Goal: Navigation & Orientation: Go to known website

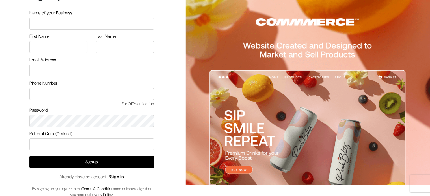
scroll to position [17, 0]
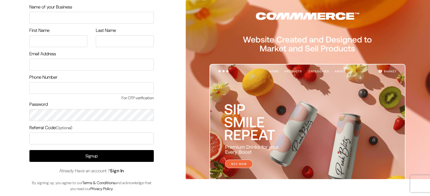
click at [119, 169] on link "Sign In" at bounding box center [117, 171] width 14 height 6
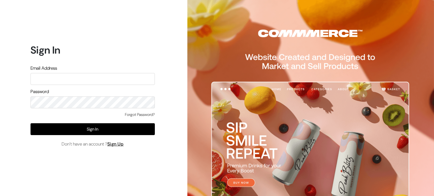
click at [102, 79] on input "text" at bounding box center [93, 79] width 124 height 12
paste input "[EMAIL_ADDRESS][DOMAIN_NAME]"
type input "[EMAIL_ADDRESS][DOMAIN_NAME]"
drag, startPoint x: 247, startPoint y: 41, endPoint x: 183, endPoint y: 38, distance: 63.7
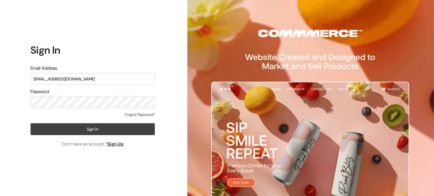
click at [105, 128] on button "Sign In" at bounding box center [93, 129] width 124 height 12
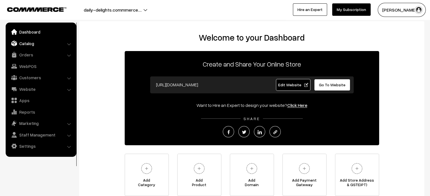
click at [21, 45] on link "Catalog" at bounding box center [40, 43] width 67 height 10
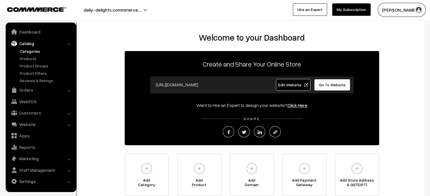
click at [29, 54] on link "Categories" at bounding box center [46, 51] width 56 height 6
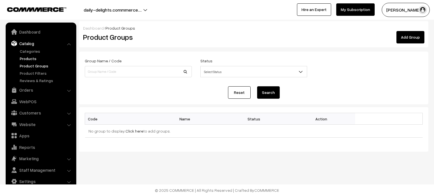
click at [31, 56] on link "Products" at bounding box center [46, 59] width 56 height 6
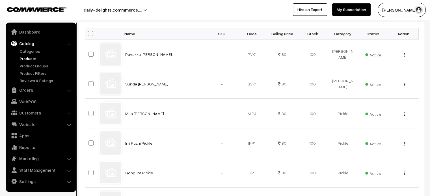
scroll to position [85, 0]
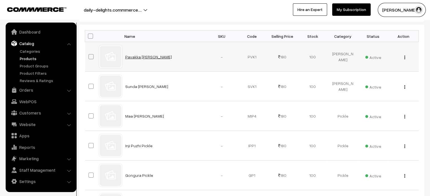
click at [136, 57] on link "Pavakka [PERSON_NAME]" at bounding box center [148, 57] width 47 height 5
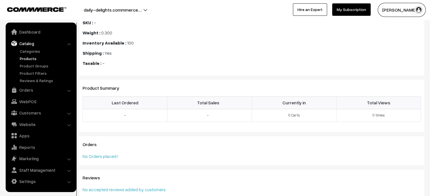
scroll to position [162, 0]
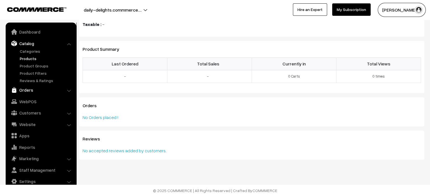
click at [33, 90] on link "Orders" at bounding box center [40, 90] width 67 height 10
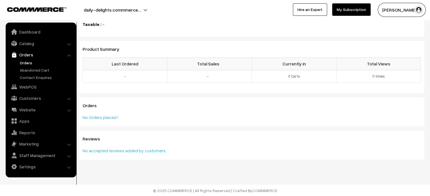
click at [29, 64] on link "Orders" at bounding box center [46, 63] width 56 height 6
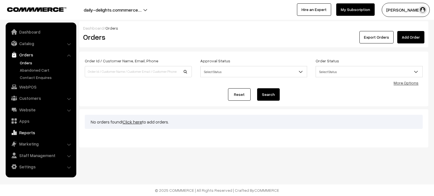
click at [29, 136] on link "Reports" at bounding box center [40, 133] width 67 height 10
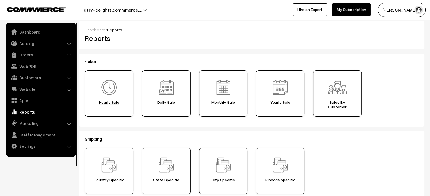
click at [109, 91] on img at bounding box center [109, 88] width 20 height 20
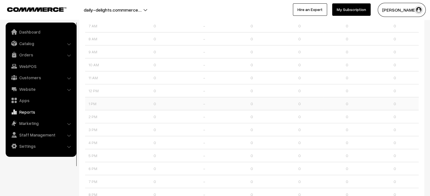
scroll to position [235, 0]
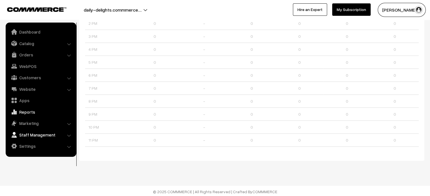
click at [49, 134] on link "Staff Management" at bounding box center [40, 135] width 67 height 10
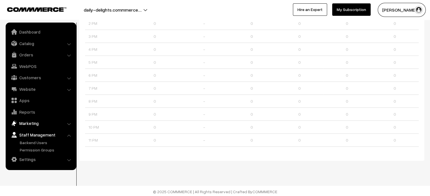
click at [32, 123] on link "Marketing" at bounding box center [40, 123] width 67 height 10
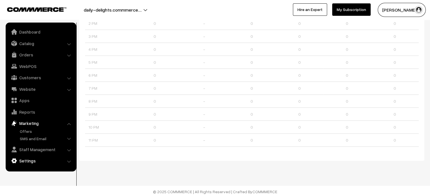
click at [28, 162] on link "Settings" at bounding box center [40, 161] width 67 height 10
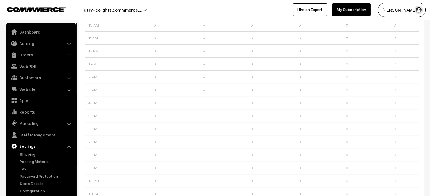
scroll to position [178, 0]
click at [27, 154] on link "Shipping" at bounding box center [46, 154] width 56 height 6
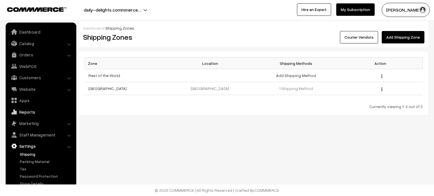
click at [30, 114] on link "Reports" at bounding box center [40, 112] width 67 height 10
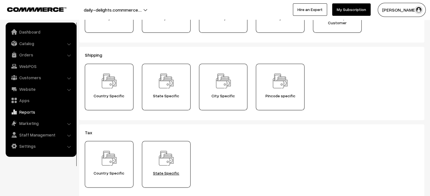
scroll to position [85, 0]
click at [36, 80] on link "Customers" at bounding box center [40, 78] width 67 height 10
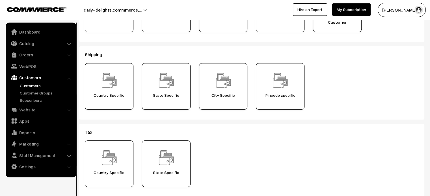
click at [36, 86] on link "Customers" at bounding box center [46, 86] width 56 height 6
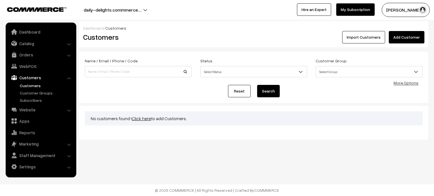
click at [353, 10] on link "My Subscription" at bounding box center [355, 9] width 38 height 12
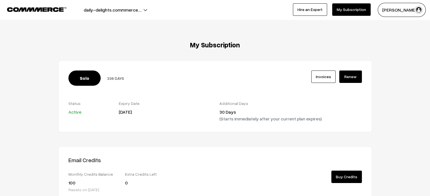
click at [145, 9] on button "daily-delights.commmerce.…" at bounding box center [112, 10] width 97 height 14
click at [139, 30] on link "Go to Website" at bounding box center [133, 27] width 45 height 12
